Goal: Find specific page/section: Find specific page/section

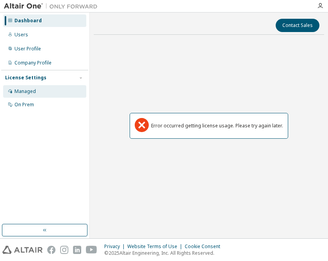
click at [24, 88] on div "Managed" at bounding box center [24, 91] width 21 height 6
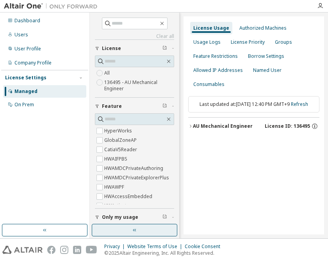
click at [114, 230] on button "button" at bounding box center [134, 230] width 85 height 12
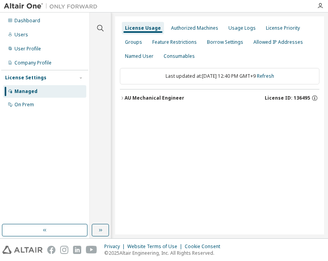
click at [151, 97] on div "AU Mechanical Engineer" at bounding box center [154, 98] width 60 height 6
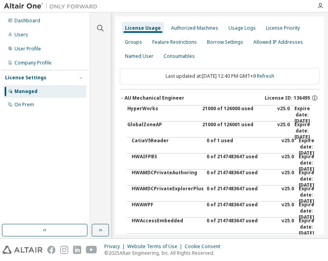
click at [214, 108] on div "21000 of 126000 used" at bounding box center [237, 114] width 70 height 19
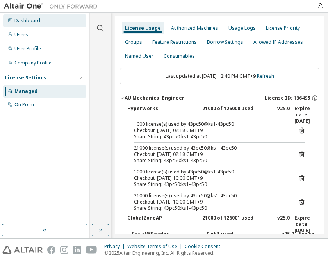
click at [31, 21] on div "Dashboard" at bounding box center [27, 21] width 26 height 6
